Goal: Task Accomplishment & Management: Use online tool/utility

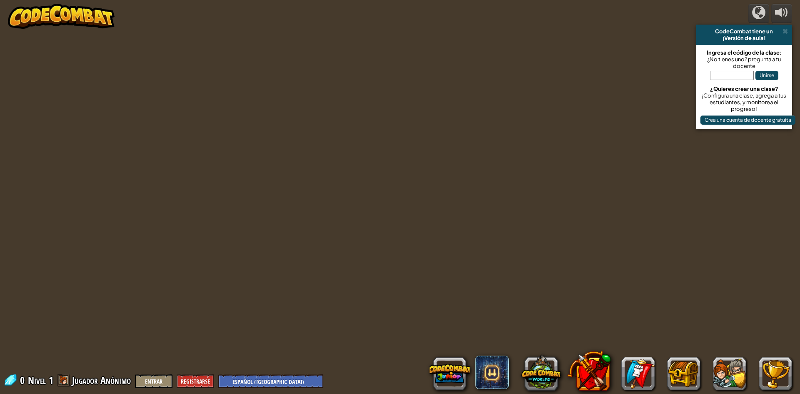
select select "es-419"
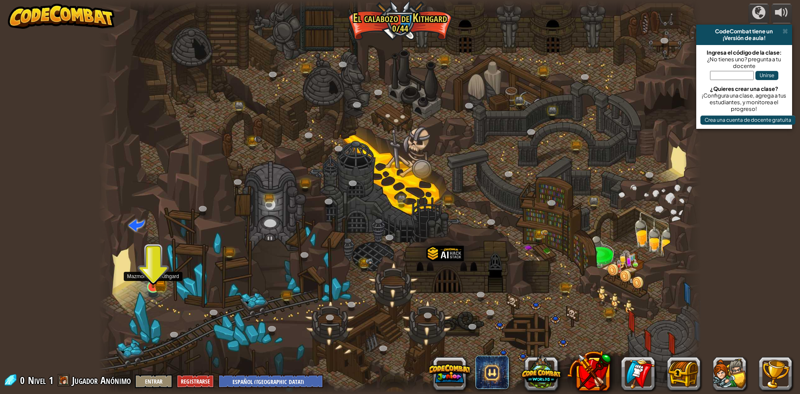
click at [156, 286] on img at bounding box center [153, 270] width 16 height 36
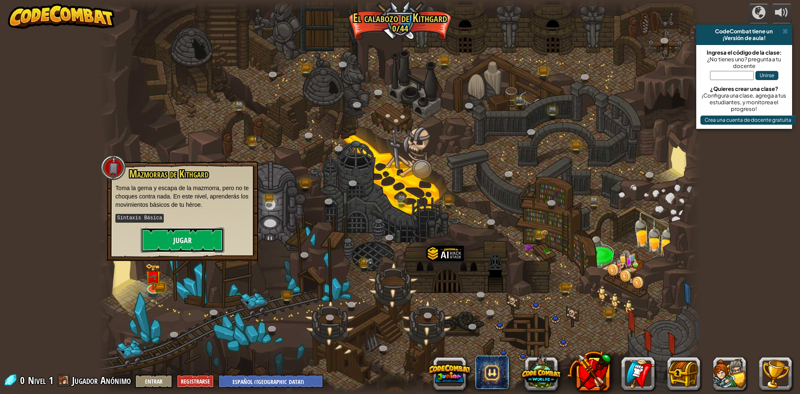
click at [188, 243] on button "Jugar" at bounding box center [182, 240] width 83 height 25
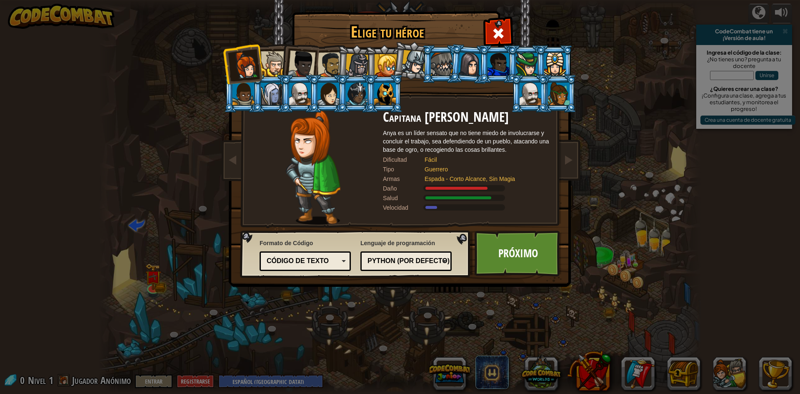
click at [303, 256] on div "Código de texto" at bounding box center [305, 261] width 80 height 13
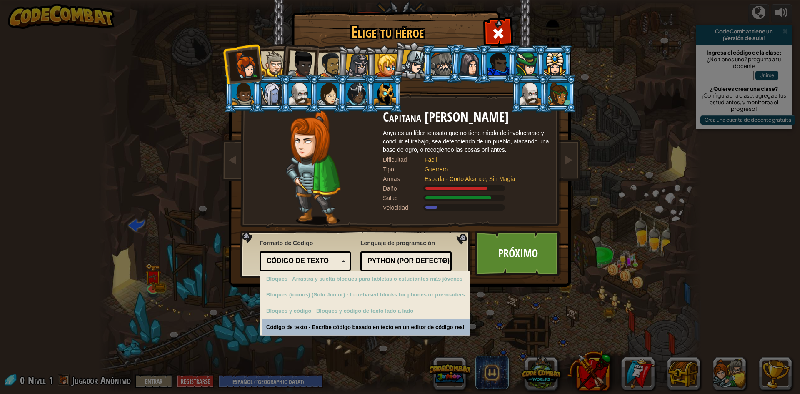
click at [390, 253] on div "Python (por Defecto) JavaScript Lua C++ Java (Experimental) Python (por Defecto)" at bounding box center [406, 261] width 91 height 20
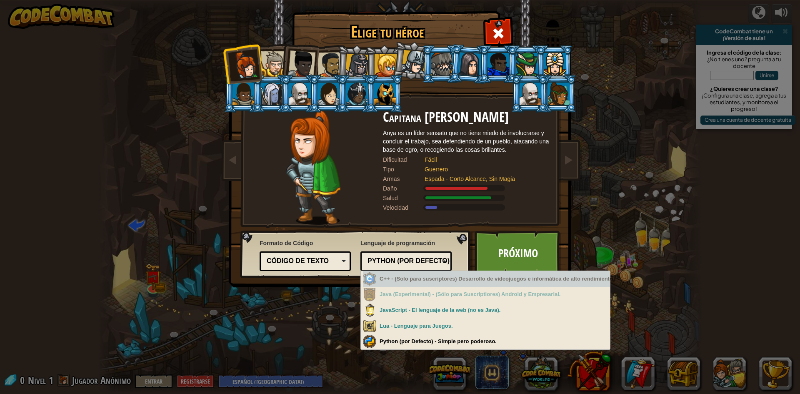
click at [419, 279] on div "C++ - (Solo para suscriptores) Desarrollo de videojuegos e informática de alto …" at bounding box center [486, 279] width 247 height 16
click at [401, 282] on div "C++ - (Solo para suscriptores) Desarrollo de videojuegos e informática de alto …" at bounding box center [486, 279] width 247 height 16
click at [381, 282] on div "C++ - (Solo para suscriptores) Desarrollo de videojuegos e informática de alto …" at bounding box center [486, 279] width 247 height 16
click at [569, 281] on div "C++ - (Solo para suscriptores) Desarrollo de videojuegos e informática de alto …" at bounding box center [486, 279] width 247 height 16
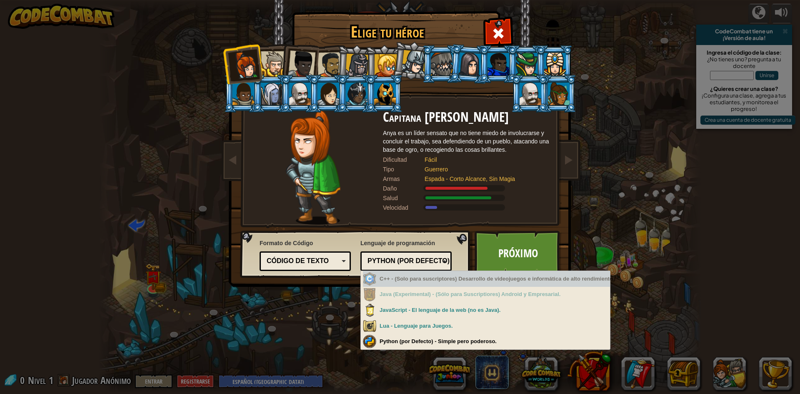
click at [500, 274] on div "C++ - (Solo para suscriptores) Desarrollo de videojuegos e informática de alto …" at bounding box center [486, 279] width 247 height 16
click at [500, 278] on div "C++ - (Solo para suscriptores) Desarrollo de videojuegos e informática de alto …" at bounding box center [486, 279] width 247 height 16
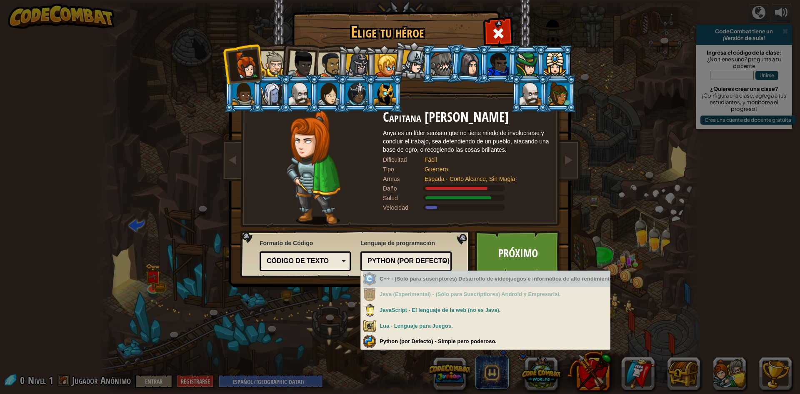
click at [500, 278] on div "C++ - (Solo para suscriptores) Desarrollo de videojuegos e informática de alto …" at bounding box center [486, 279] width 247 height 16
click at [499, 279] on div "C++ - (Solo para suscriptores) Desarrollo de videojuegos e informática de alto …" at bounding box center [486, 279] width 247 height 16
click at [499, 280] on div "C++ - (Solo para suscriptores) Desarrollo de videojuegos e informática de alto …" at bounding box center [486, 279] width 247 height 16
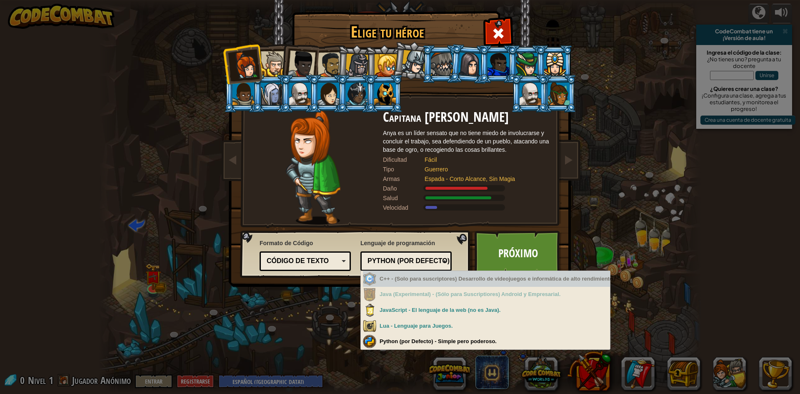
click at [501, 280] on div "C++ - (Solo para suscriptores) Desarrollo de videojuegos e informática de alto …" at bounding box center [486, 279] width 247 height 16
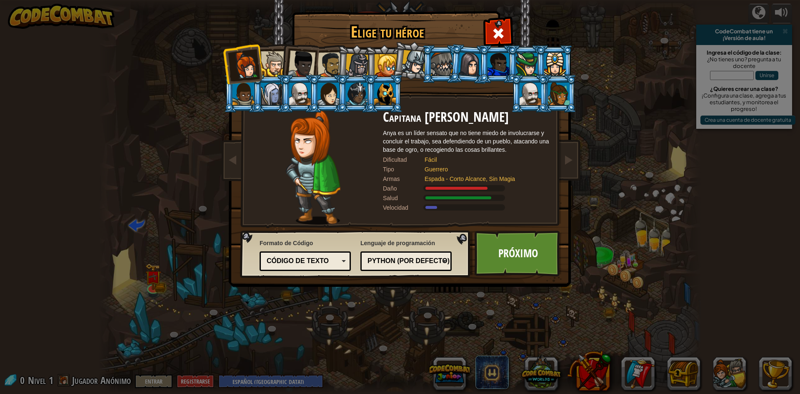
click at [484, 338] on div "[PERSON_NAME] tu héroe 0 Capitana [PERSON_NAME] es un líder sensato que no tien…" at bounding box center [400, 197] width 800 height 394
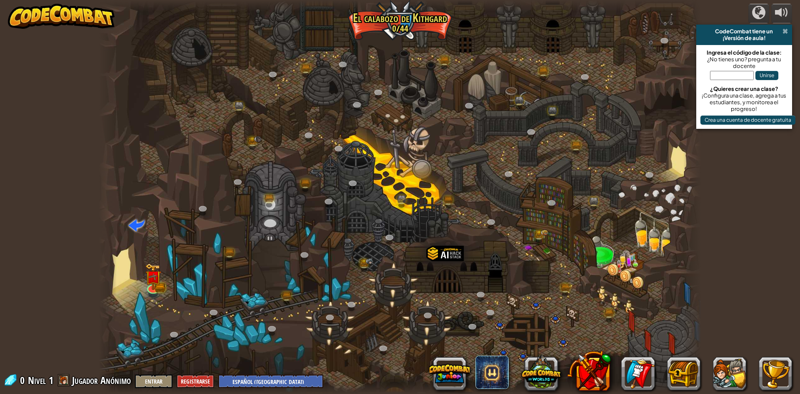
click at [788, 30] on span at bounding box center [785, 31] width 5 height 7
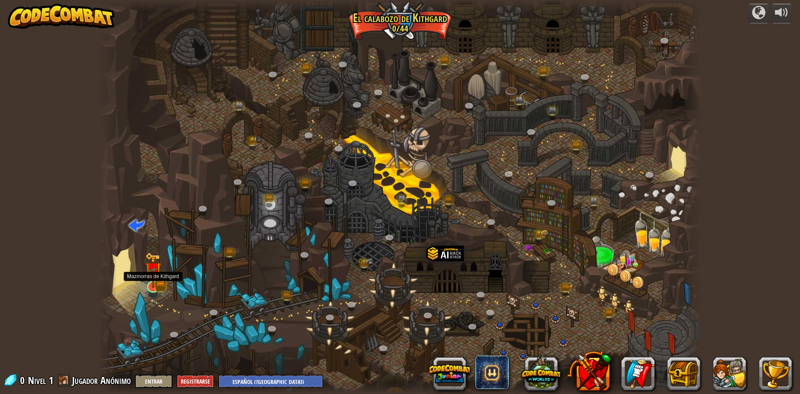
click at [153, 279] on img at bounding box center [153, 270] width 16 height 36
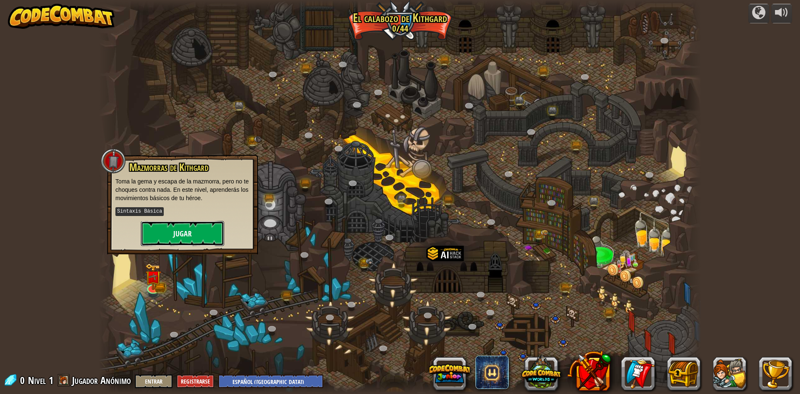
click at [206, 233] on button "Jugar" at bounding box center [182, 233] width 83 height 25
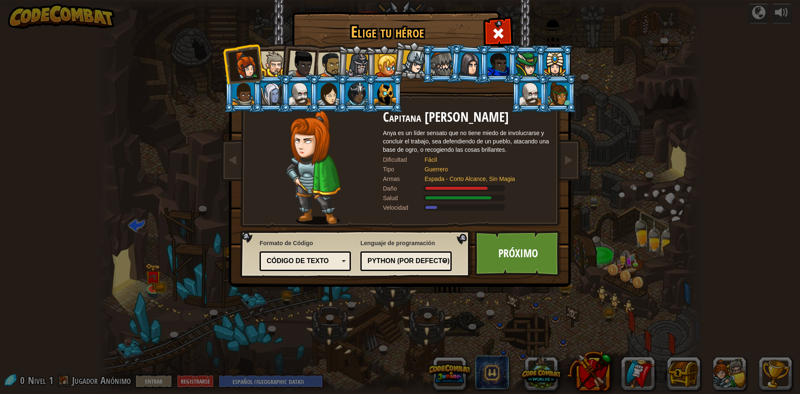
click at [329, 263] on div "Código de texto" at bounding box center [303, 261] width 72 height 10
click at [290, 324] on div "[PERSON_NAME] tu héroe 0 Capitana [PERSON_NAME] es un líder sensato que no tien…" at bounding box center [400, 197] width 800 height 394
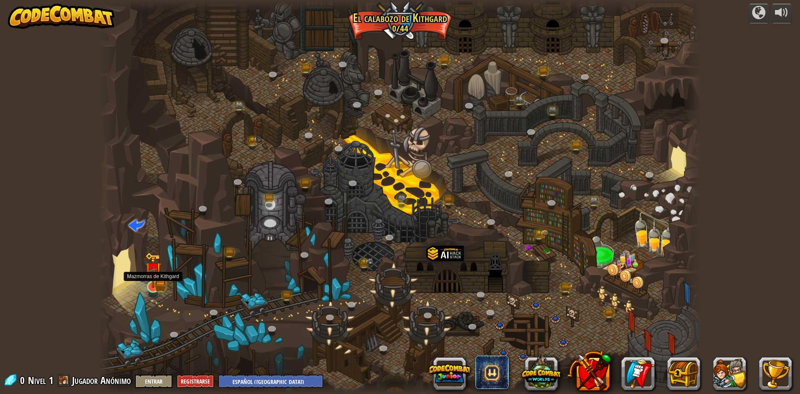
click at [157, 276] on img at bounding box center [153, 271] width 10 height 10
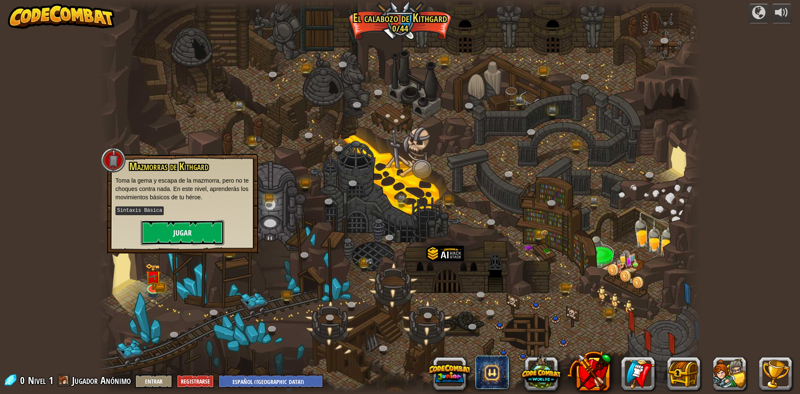
click at [197, 231] on button "Jugar" at bounding box center [182, 232] width 83 height 25
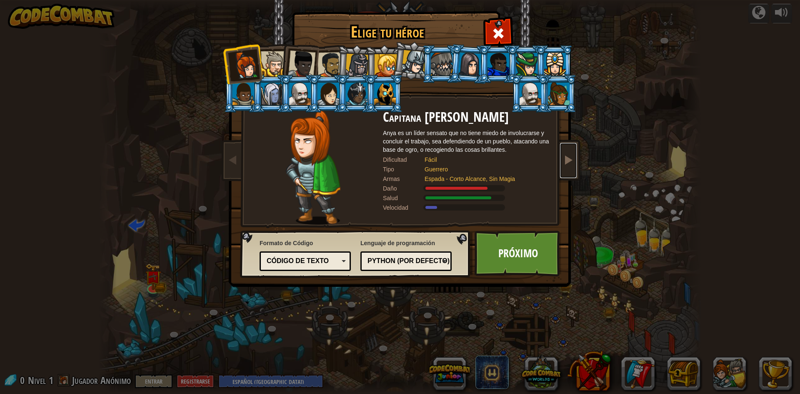
click at [563, 165] on link at bounding box center [568, 160] width 17 height 35
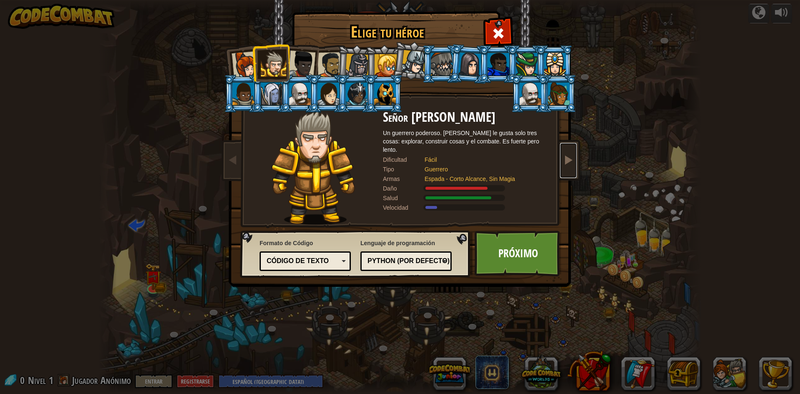
click at [563, 165] on link at bounding box center [568, 160] width 17 height 35
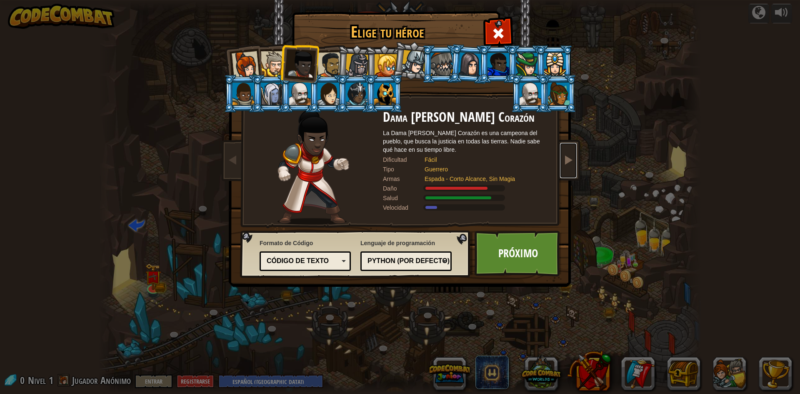
click at [563, 165] on link at bounding box center [568, 160] width 17 height 35
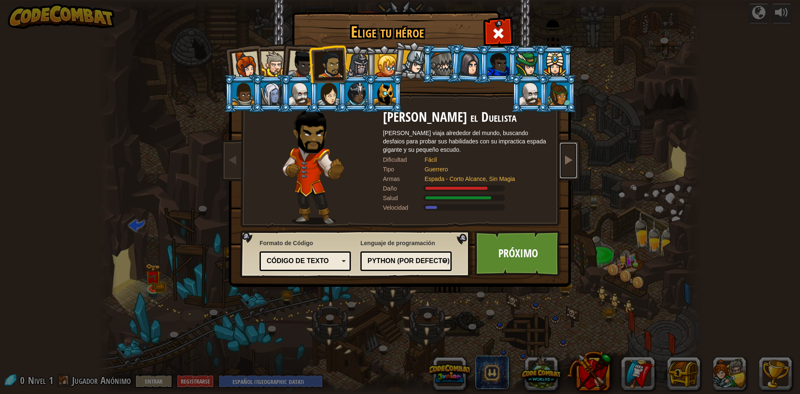
click at [571, 160] on span at bounding box center [569, 160] width 10 height 10
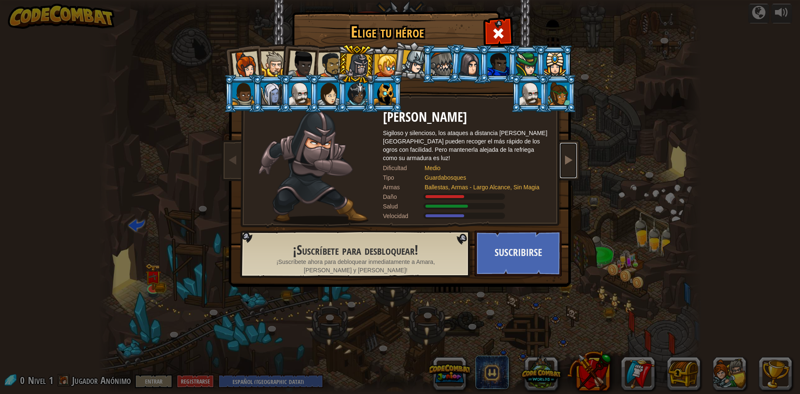
click at [571, 160] on span at bounding box center [569, 160] width 10 height 10
drag, startPoint x: 514, startPoint y: 257, endPoint x: 323, endPoint y: 135, distance: 227.0
click at [323, 13] on div "[PERSON_NAME] tu héroe 0 Capitana [PERSON_NAME] es un líder sensato que no tien…" at bounding box center [400, 13] width 342 height 1
click at [228, 153] on link at bounding box center [233, 160] width 17 height 35
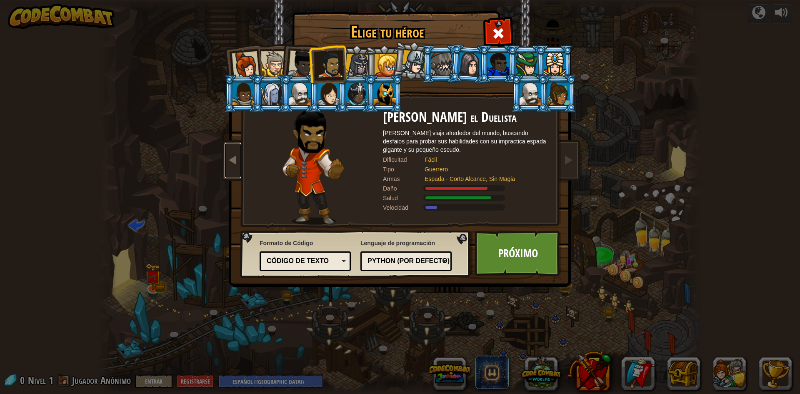
click at [228, 153] on link at bounding box center [233, 160] width 17 height 35
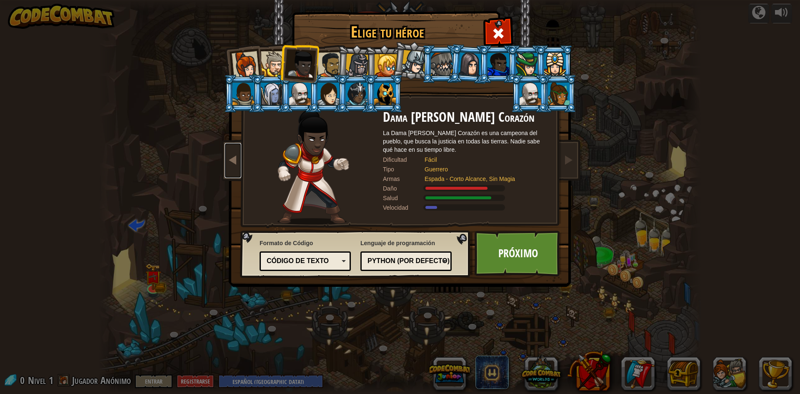
click at [228, 153] on link at bounding box center [233, 160] width 17 height 35
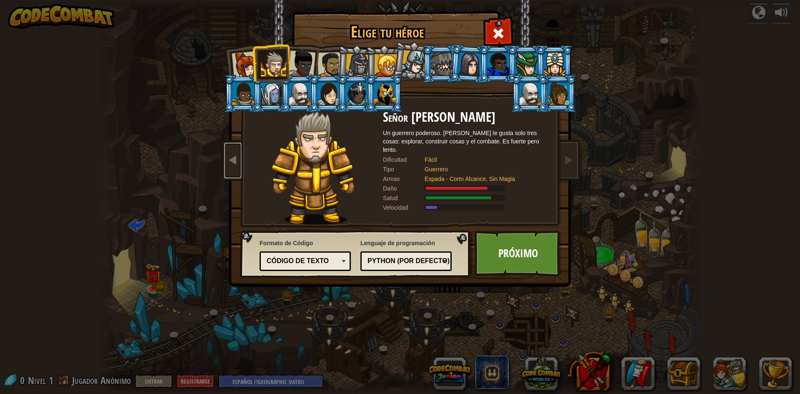
click at [228, 153] on link at bounding box center [233, 160] width 17 height 35
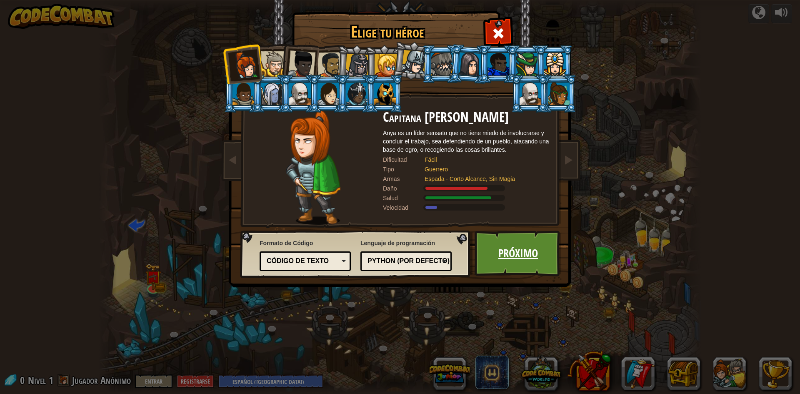
click at [533, 261] on link "Próximo" at bounding box center [518, 254] width 87 height 46
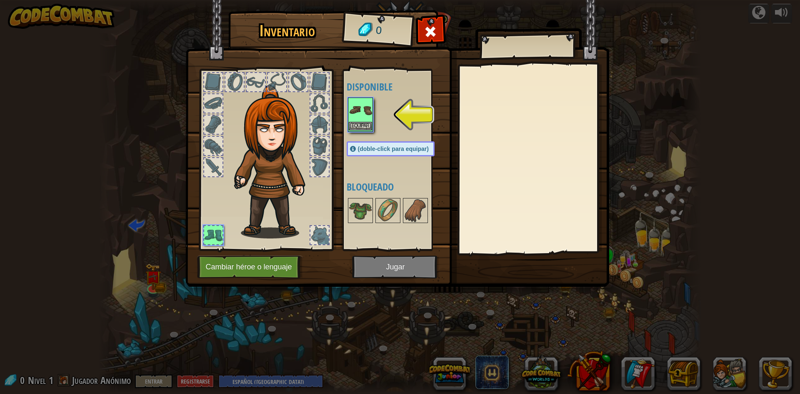
click at [355, 108] on img at bounding box center [360, 109] width 23 height 23
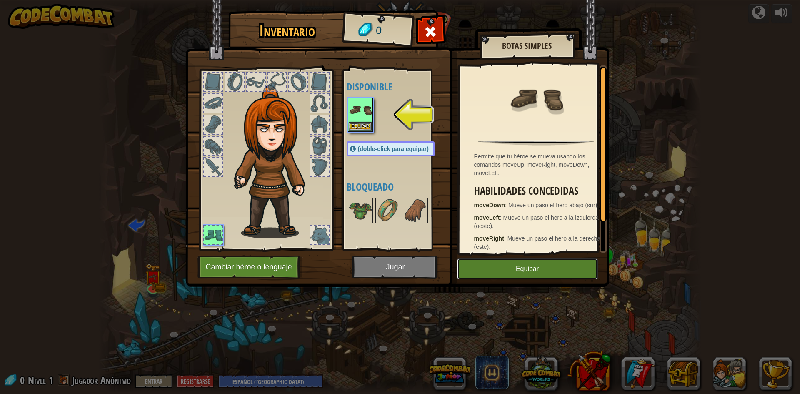
click at [528, 263] on button "Equipar" at bounding box center [527, 268] width 141 height 21
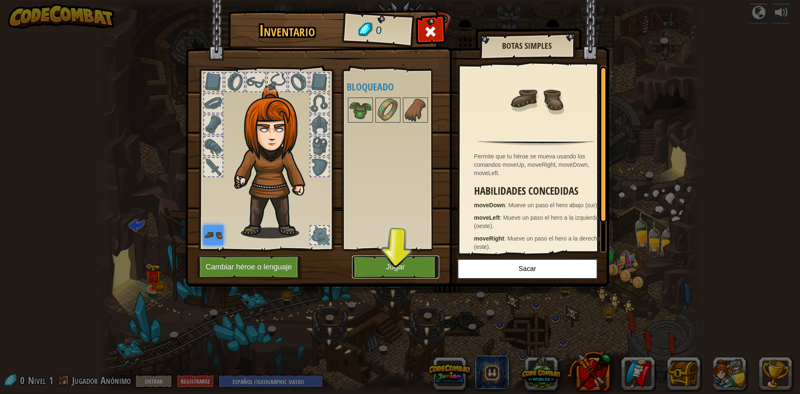
click at [419, 272] on button "Jugar" at bounding box center [395, 267] width 87 height 23
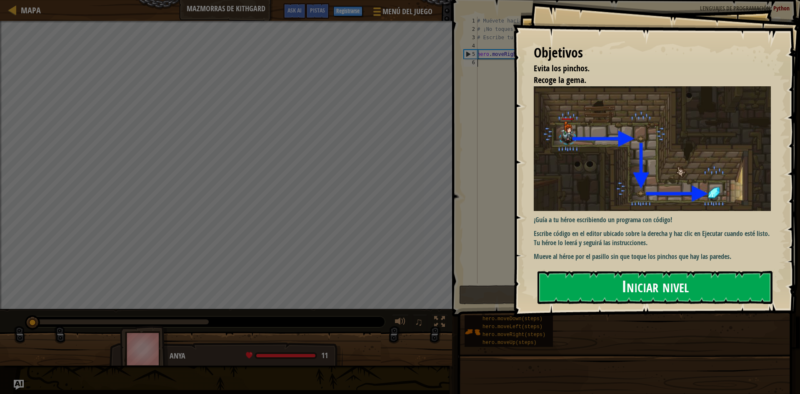
click at [604, 288] on button "Iniciar nivel" at bounding box center [655, 287] width 235 height 33
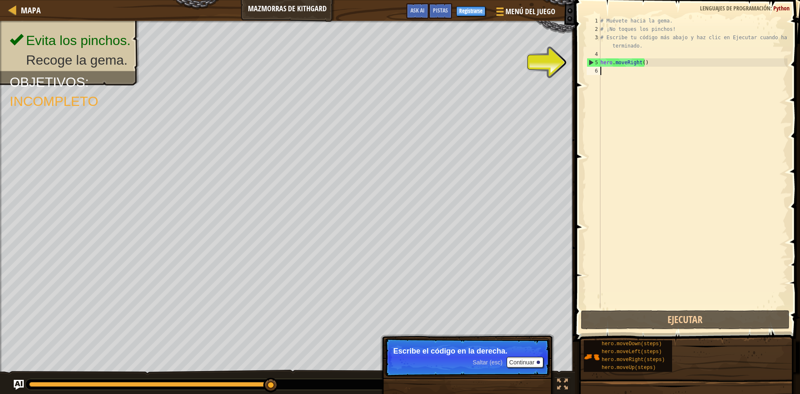
scroll to position [4, 0]
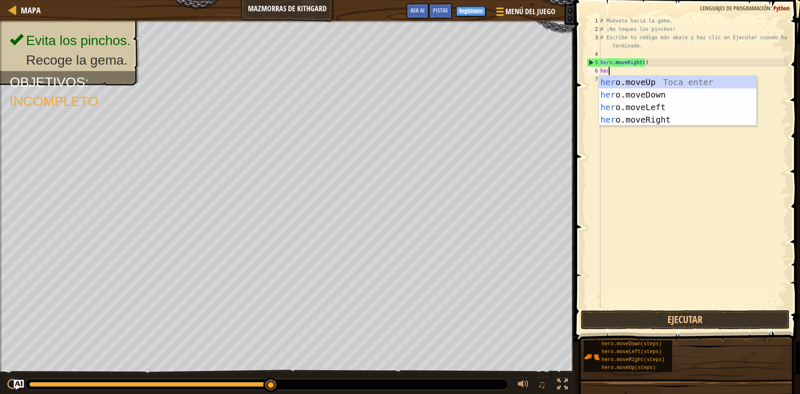
type textarea "hero"
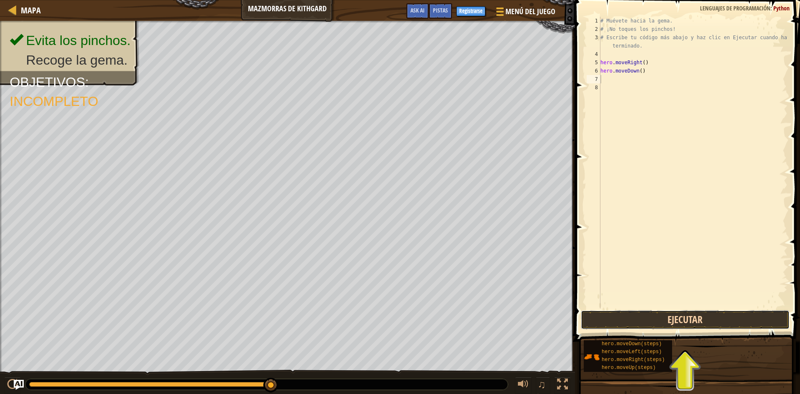
click at [662, 325] on button "Ejecutar" at bounding box center [685, 319] width 209 height 19
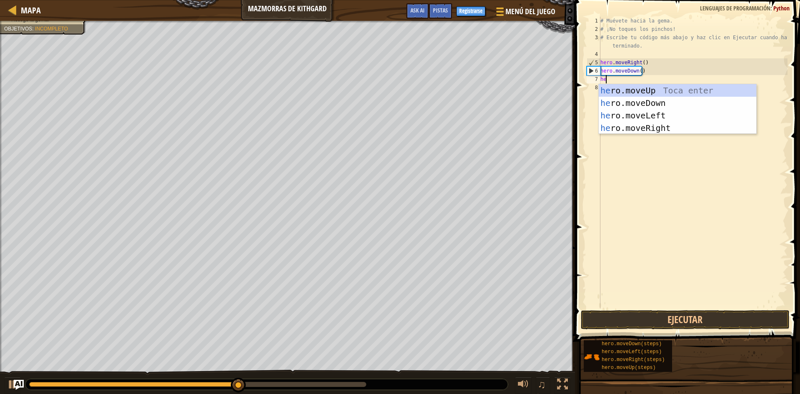
type textarea "hero"
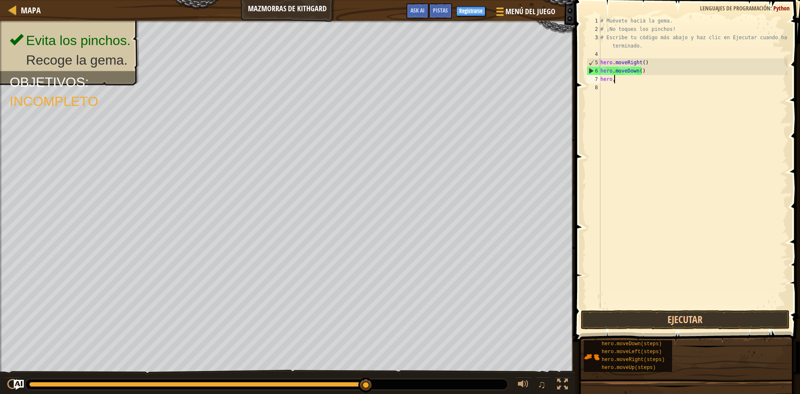
scroll to position [4, 0]
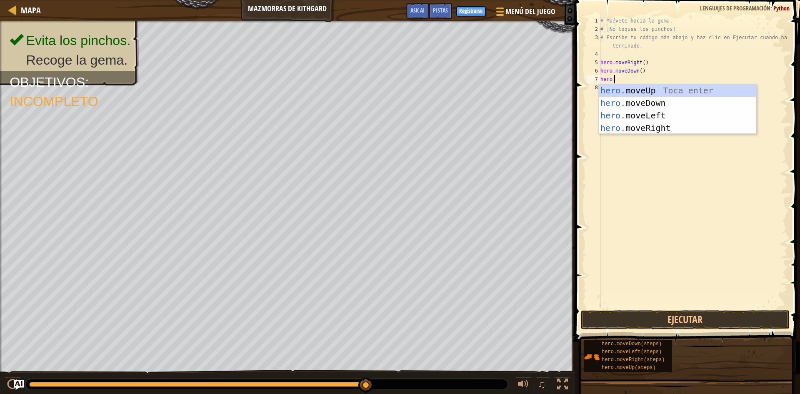
type textarea "hero.m"
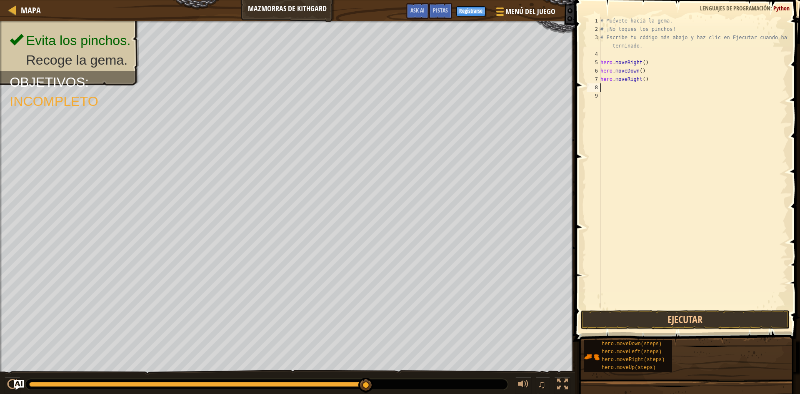
scroll to position [4, 0]
click at [676, 311] on button "Ejecutar" at bounding box center [685, 319] width 209 height 19
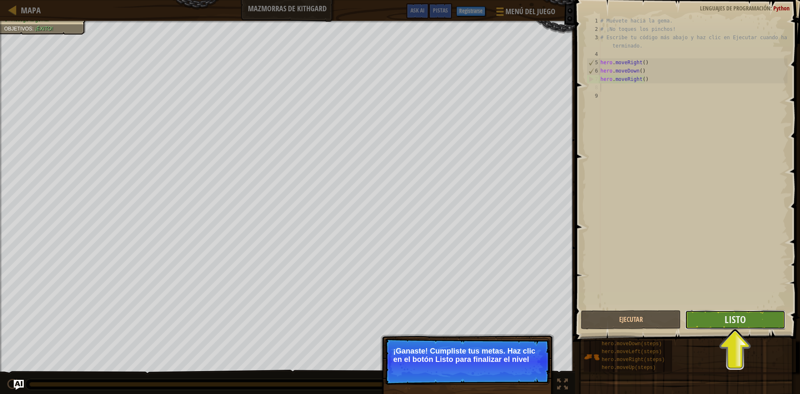
click at [756, 314] on button "Listo" at bounding box center [735, 319] width 100 height 19
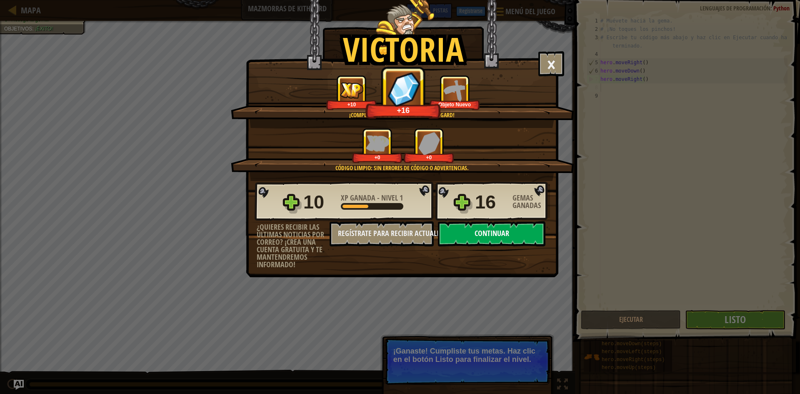
click at [480, 233] on button "Continuar" at bounding box center [492, 233] width 108 height 25
select select "es-419"
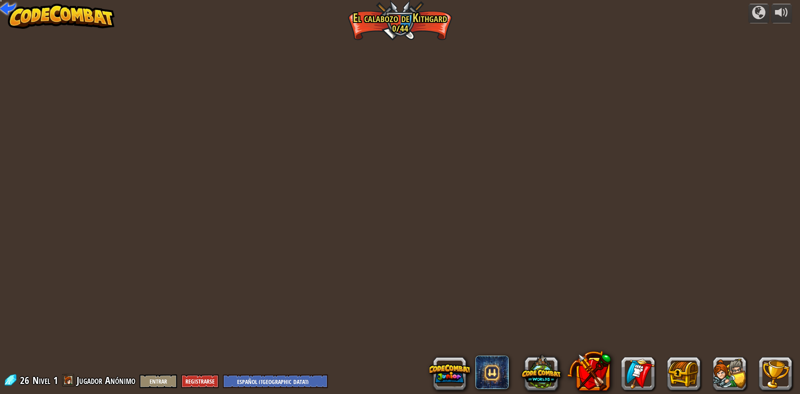
select select "es-419"
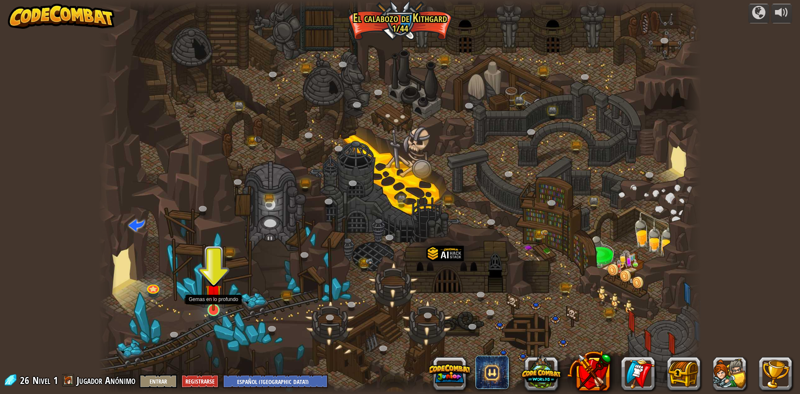
click at [213, 294] on img at bounding box center [214, 292] width 16 height 37
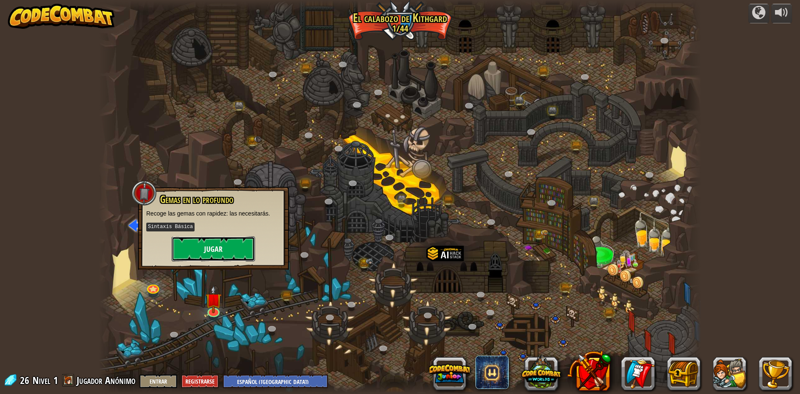
click at [226, 250] on button "Jugar" at bounding box center [213, 248] width 83 height 25
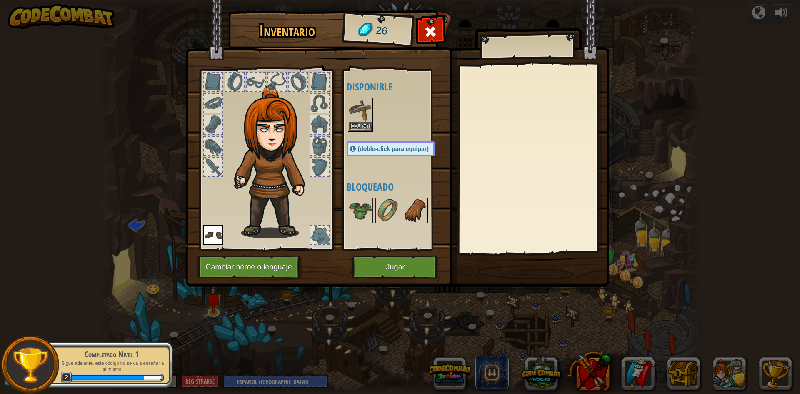
click at [413, 218] on img at bounding box center [415, 210] width 23 height 23
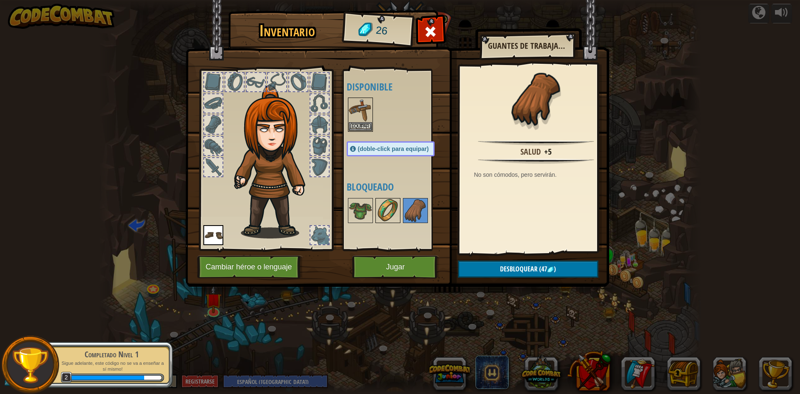
click at [392, 222] on img at bounding box center [387, 210] width 23 height 23
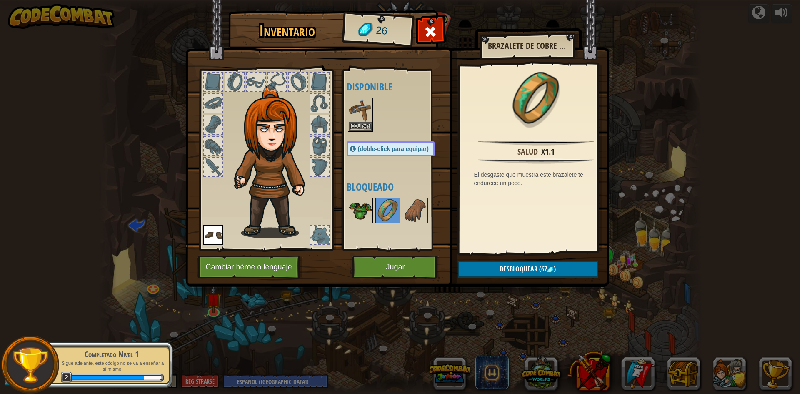
click at [359, 211] on img at bounding box center [360, 210] width 23 height 23
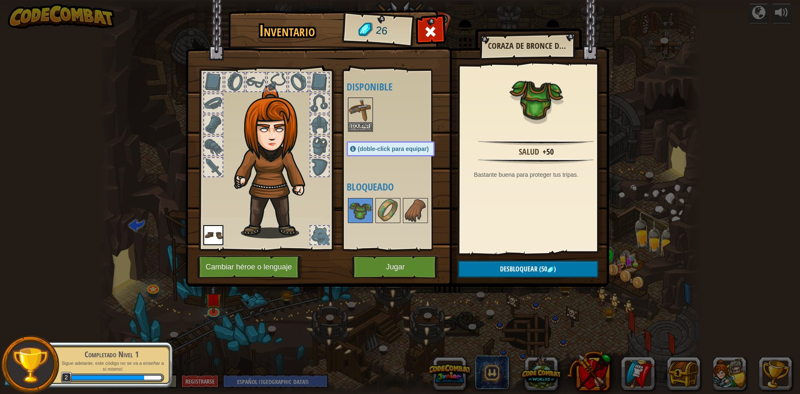
click at [381, 179] on div "Disponible Equipar Equipar (doble-click para equipar) Bloqueado" at bounding box center [399, 160] width 105 height 174
click at [365, 111] on img at bounding box center [360, 109] width 23 height 23
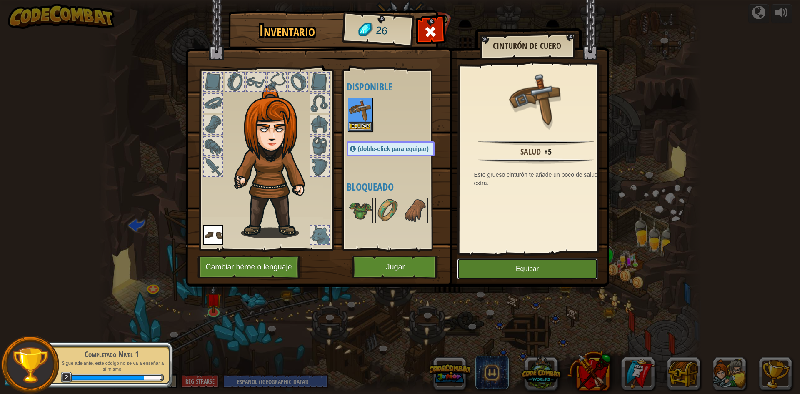
click at [532, 267] on button "Equipar" at bounding box center [527, 268] width 141 height 21
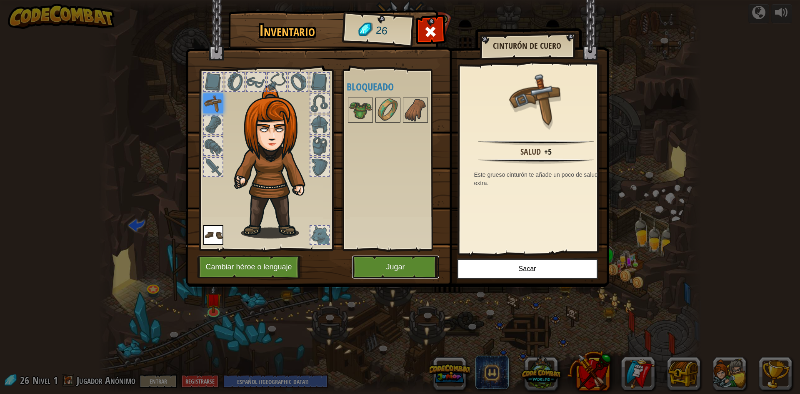
click at [418, 269] on button "Jugar" at bounding box center [395, 267] width 87 height 23
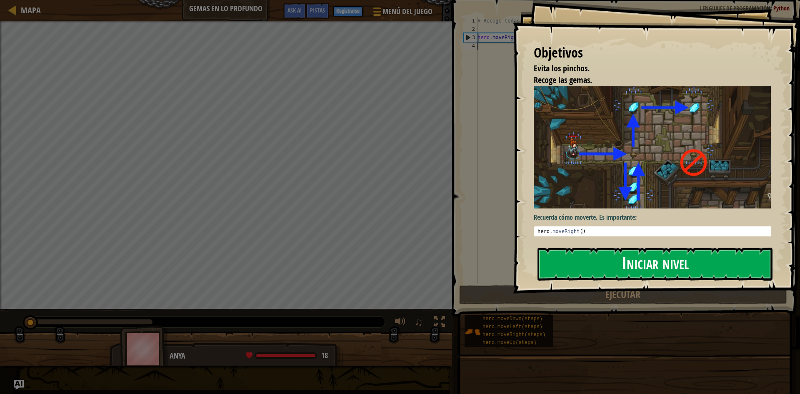
click at [586, 256] on button "Iniciar nivel" at bounding box center [655, 264] width 235 height 33
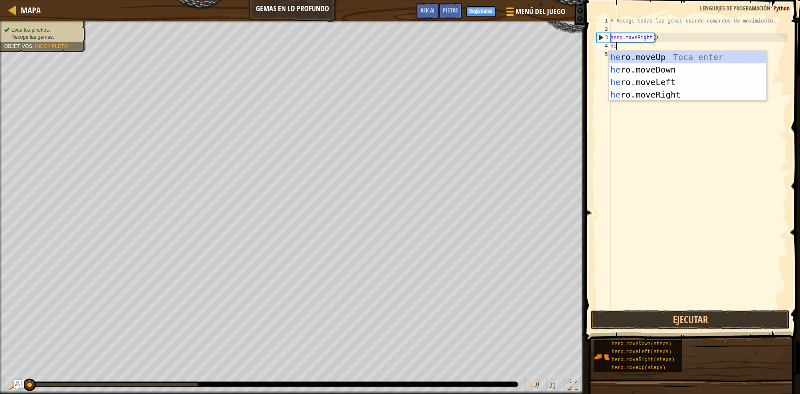
scroll to position [4, 0]
type textarea "hero"
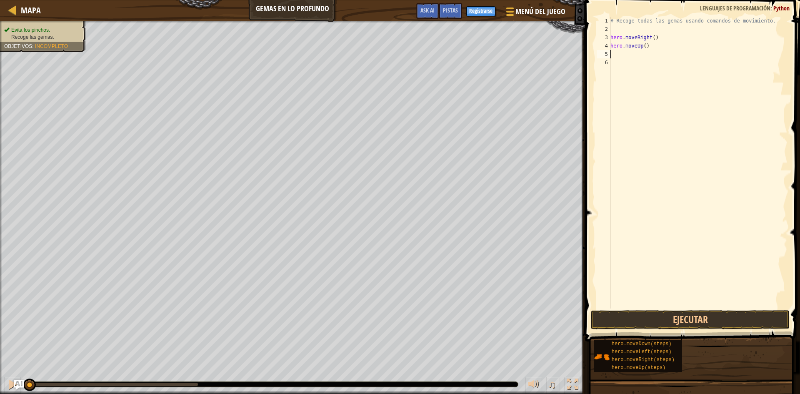
scroll to position [4, 0]
click at [660, 325] on button "Ejecutar" at bounding box center [690, 319] width 199 height 19
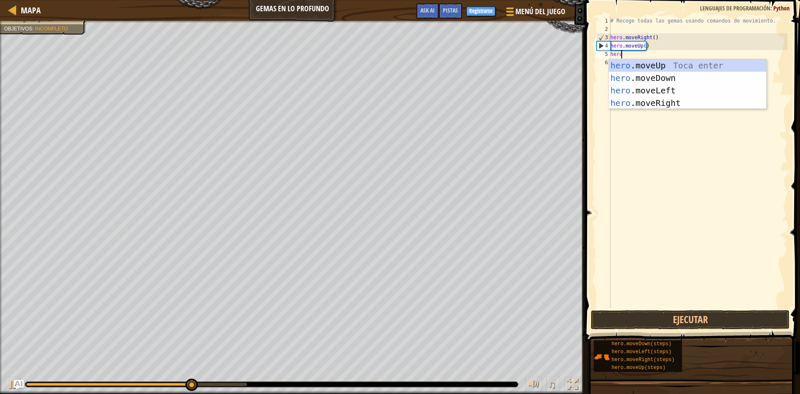
type textarea "hero."
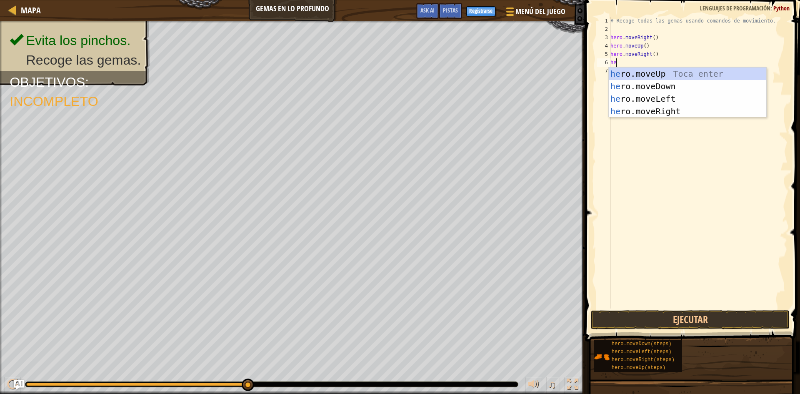
type textarea "hero"
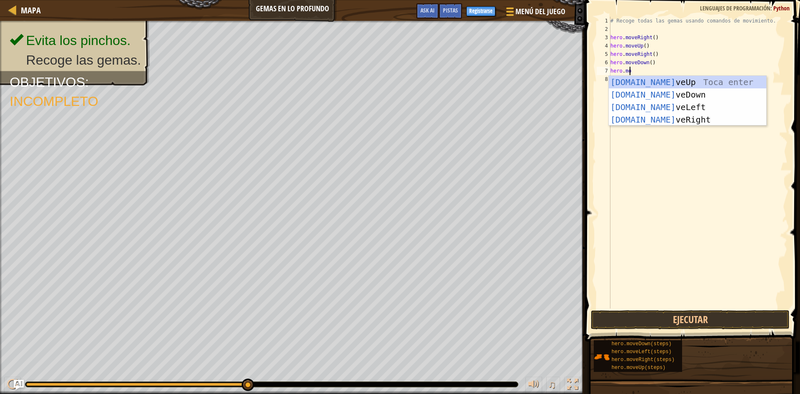
scroll to position [4, 1]
type textarea "hero.mov"
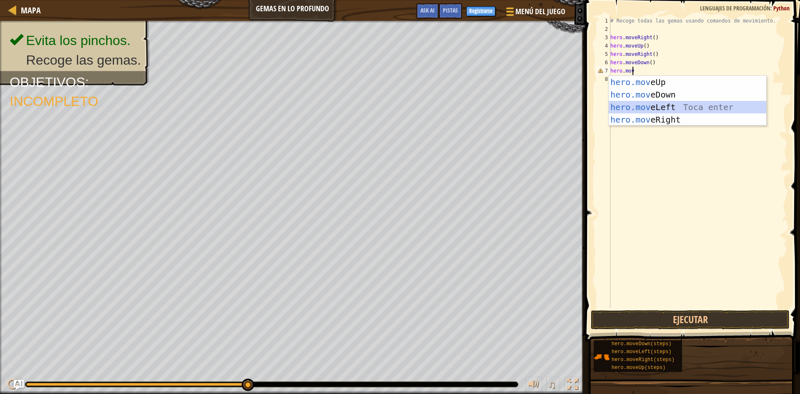
scroll to position [4, 0]
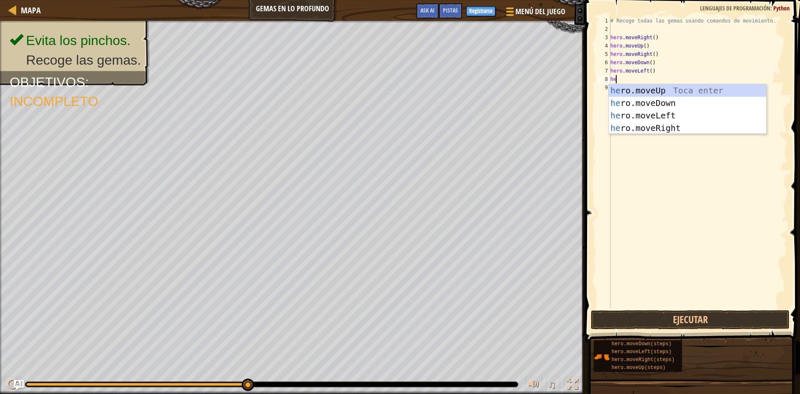
type textarea "her"
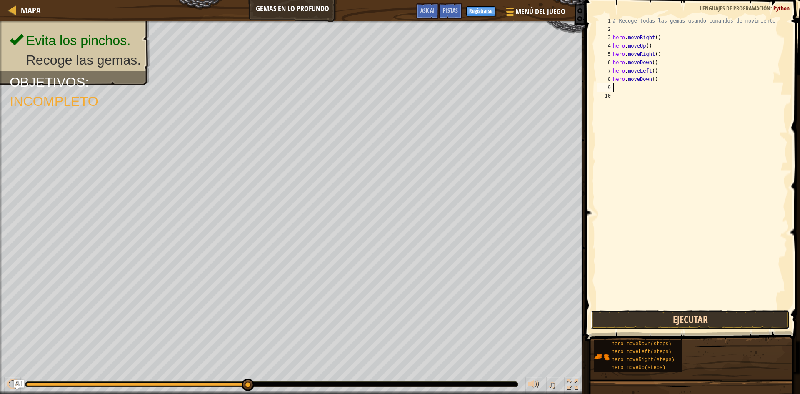
click at [705, 324] on button "Ejecutar" at bounding box center [690, 319] width 199 height 19
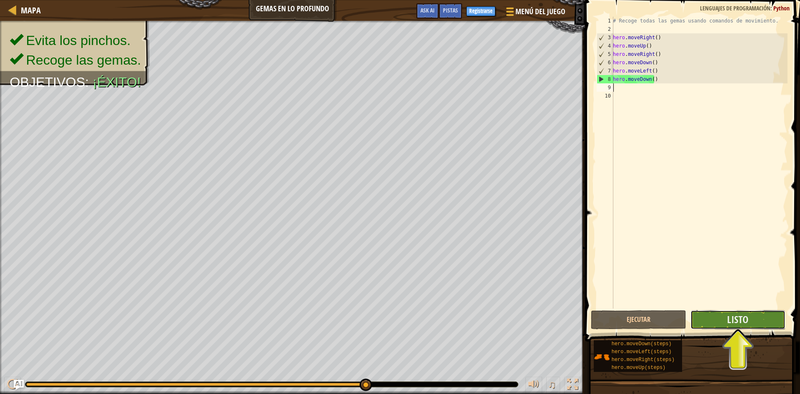
click at [765, 321] on button "Listo" at bounding box center [738, 319] width 95 height 19
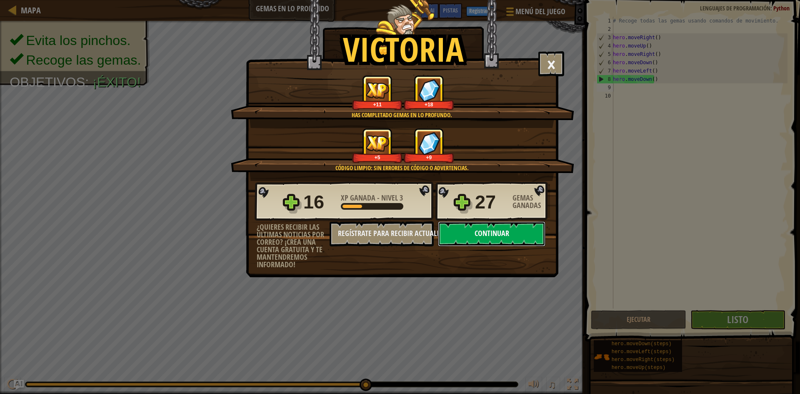
click at [519, 230] on button "Continuar" at bounding box center [492, 233] width 108 height 25
select select "es-419"
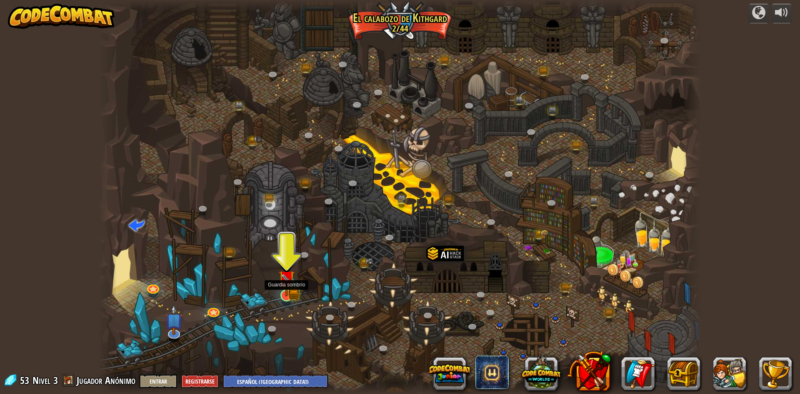
click at [289, 279] on img at bounding box center [286, 279] width 16 height 36
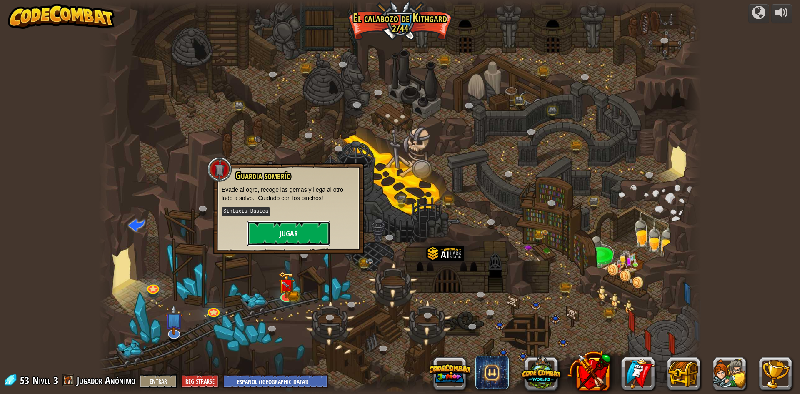
click at [314, 240] on button "Jugar" at bounding box center [288, 233] width 83 height 25
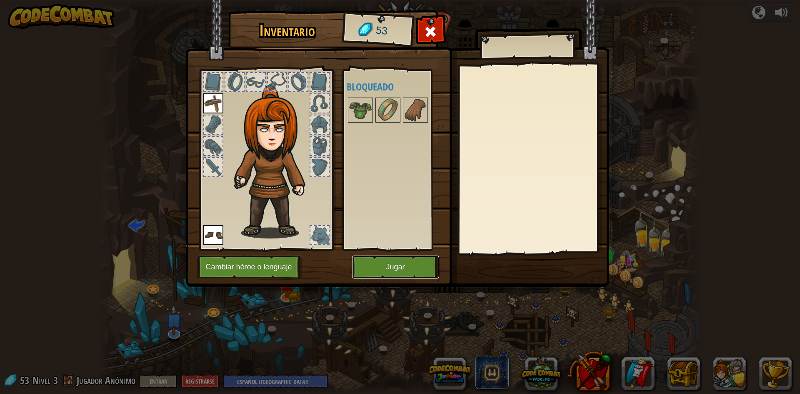
click at [402, 265] on button "Jugar" at bounding box center [395, 267] width 87 height 23
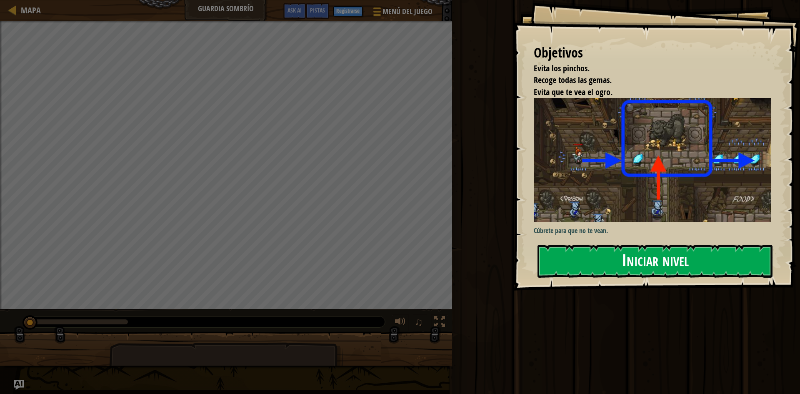
click at [594, 245] on button "Iniciar nivel" at bounding box center [655, 261] width 235 height 33
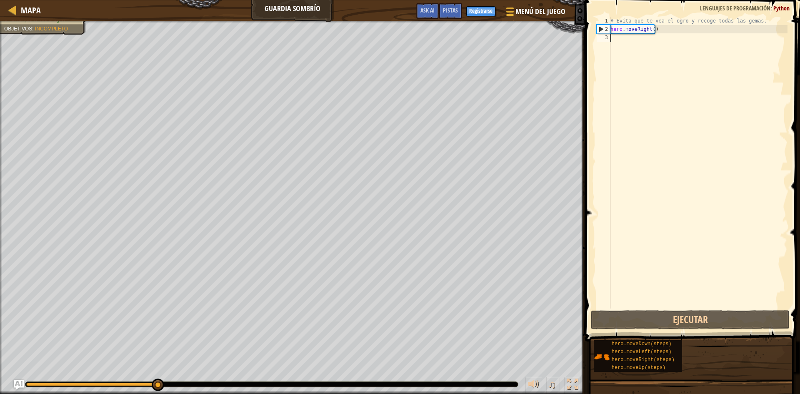
scroll to position [4, 0]
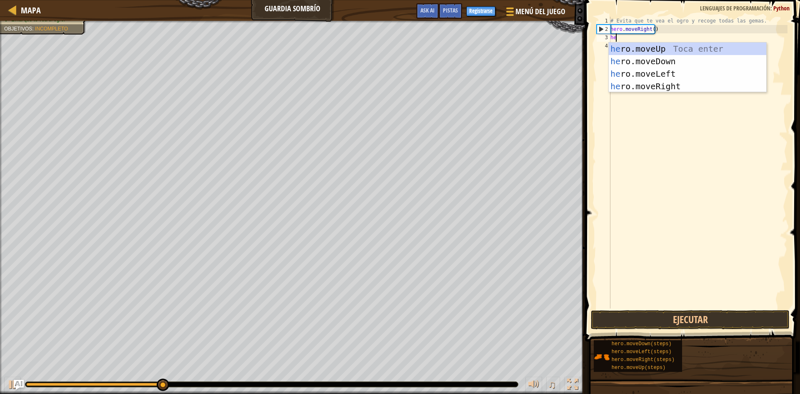
type textarea "her"
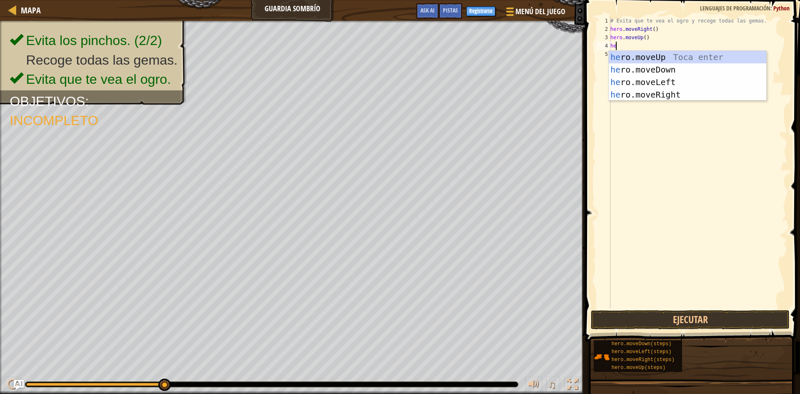
scroll to position [4, 0]
type textarea "hero"
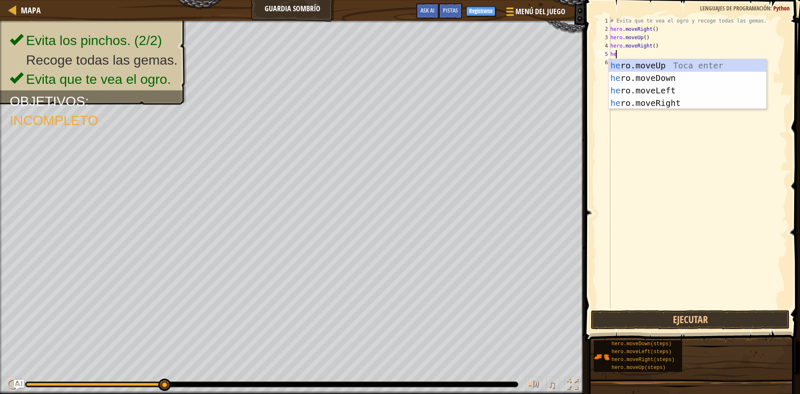
type textarea "hero"
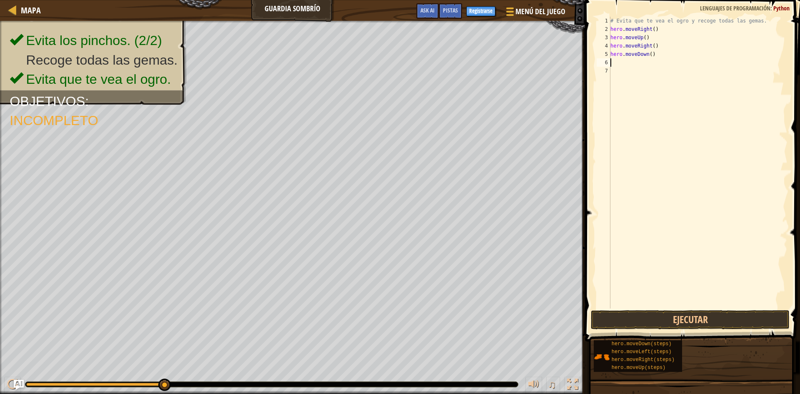
scroll to position [4, 0]
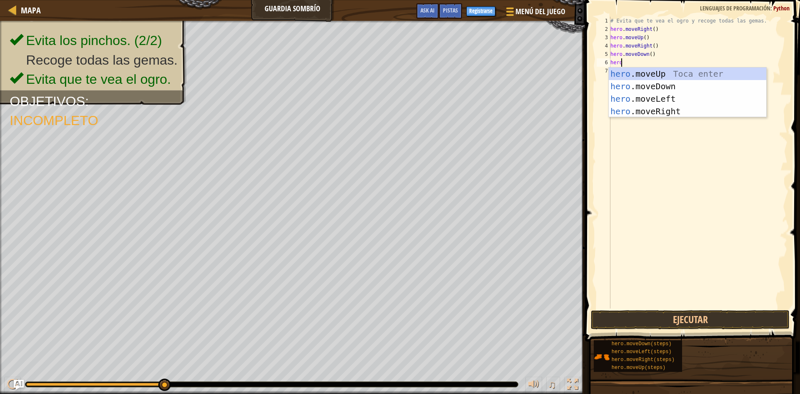
type textarea "hero."
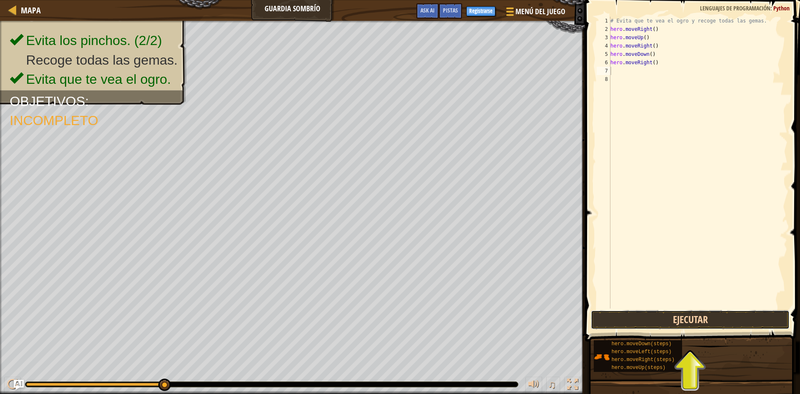
click at [672, 324] on button "Ejecutar" at bounding box center [690, 319] width 199 height 19
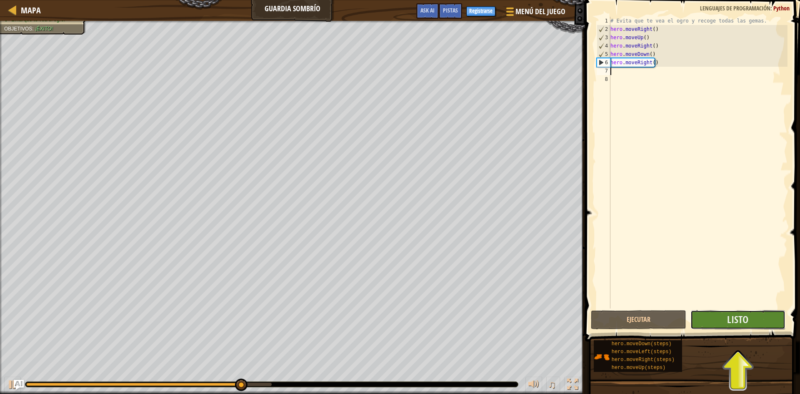
click at [720, 322] on button "Listo" at bounding box center [738, 319] width 95 height 19
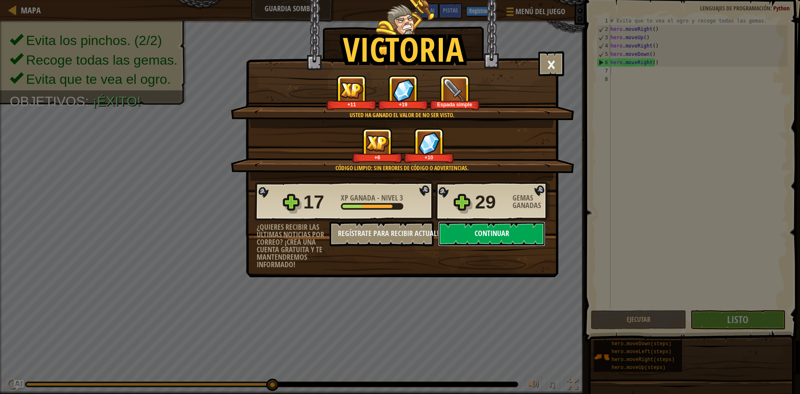
click at [494, 234] on button "Continuar" at bounding box center [492, 233] width 108 height 25
select select "es-419"
